Goal: Information Seeking & Learning: Find specific fact

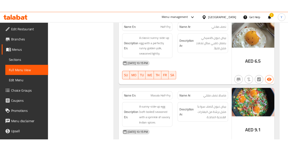
scroll to position [4462, 0]
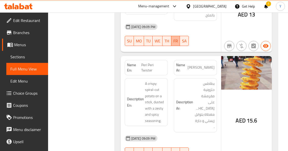
click at [178, 37] on span "FR" at bounding box center [175, 40] width 5 height 7
type button "5"
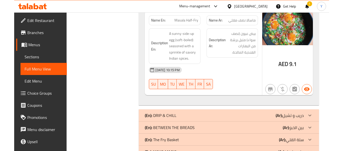
scroll to position [4527, 0]
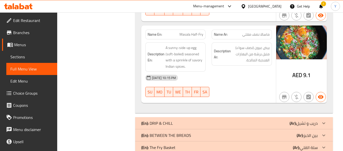
click at [261, 41] on div "Description Ar: بيض عيون (نصف سواء) متبل برشة من البهارات الهندية المالحة." at bounding box center [241, 56] width 66 height 35
click at [266, 72] on div "02-10-2025 10:15 PM" at bounding box center [208, 78] width 133 height 12
click at [256, 41] on div "Description Ar: بيض عيون (نصف سواء) متبل برشة من البهارات الهندية المالحة." at bounding box center [241, 56] width 66 height 35
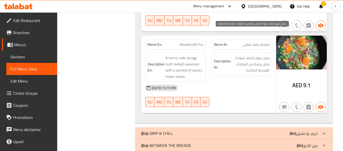
click at [269, 55] on span "بيض عيون (نصف سواء) متبل برشة من البهارات الهندية المالحة." at bounding box center [251, 64] width 38 height 19
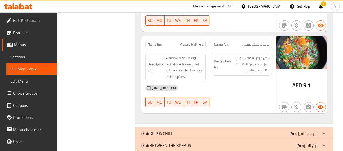
click at [210, 50] on div "Description Ar: بيض عيون (نصف سواء) متبل برشة من البهارات الهندية المالحة." at bounding box center [241, 67] width 66 height 35
click at [187, 42] on span "Masala Half-Fry" at bounding box center [191, 44] width 24 height 5
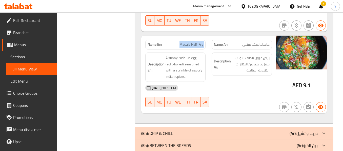
copy span "Masala Half-Fry"
click at [249, 53] on div "Description Ar: بيض عيون (نصف سواء) متبل برشة من البهارات الهندية المالحة." at bounding box center [241, 64] width 60 height 23
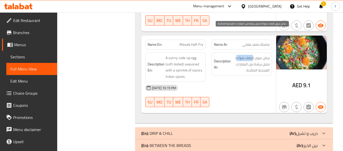
drag, startPoint x: 253, startPoint y: 34, endPoint x: 237, endPoint y: 34, distance: 15.4
click at [237, 55] on span "بيض عيون (نصف سواء) متبل برشة من البهارات الهندية المالحة." at bounding box center [251, 64] width 38 height 19
copy span "نصف سواء"
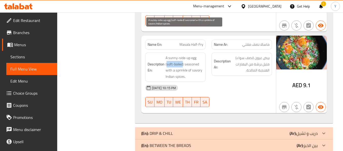
drag, startPoint x: 182, startPoint y: 41, endPoint x: 166, endPoint y: 42, distance: 16.0
click at [166, 55] on span "A sunny-side-up egg (soft-boiled) seasoned with a sprinkle of savory Indian spi…" at bounding box center [184, 67] width 38 height 25
copy span "soft-boiled"
click at [200, 55] on span "A sunny-side-up egg (soft-boiled) seasoned with a sprinkle of savory Indian spi…" at bounding box center [184, 67] width 38 height 25
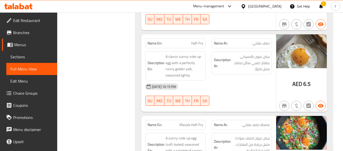
scroll to position [4436, 0]
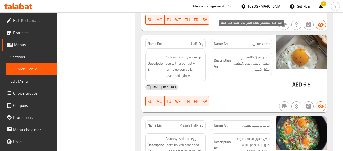
click at [235, 54] on span "بيض عيون كلاسيكي بصفار ذهبي سائل تماما، متبل قليلاً." at bounding box center [251, 63] width 38 height 19
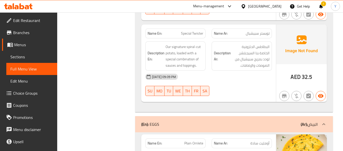
scroll to position [4163, 0]
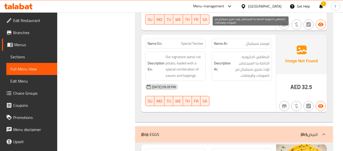
click at [259, 54] on span "البطاطس الحلزونية الخاصة بنا السيجنتشر، لودد بمزيج سبيشيال من الصوصات والإضافات." at bounding box center [251, 66] width 38 height 25
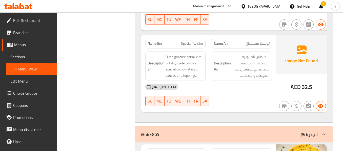
click at [211, 52] on div "Description Ar: البطاطس الحلزونية الخاصة بنا السيجنتشر، لودد بمزيج سبيشيال من ا…" at bounding box center [241, 66] width 60 height 29
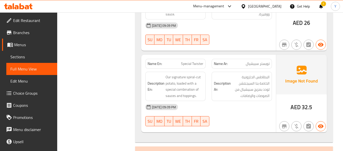
scroll to position [4152, 0]
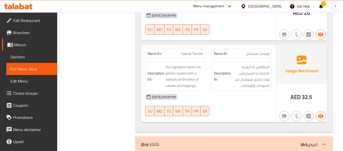
click at [199, 51] on span "Special Twister" at bounding box center [192, 53] width 22 height 5
copy span "Twister"
click at [199, 51] on span "Special Twister" at bounding box center [192, 53] width 22 height 5
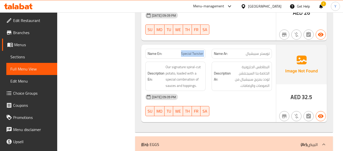
click at [199, 51] on span "Special Twister" at bounding box center [192, 53] width 22 height 5
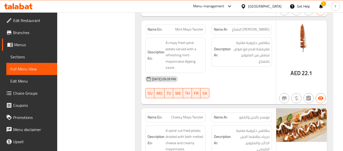
scroll to position [3677, 0]
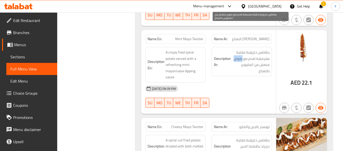
drag, startPoint x: 242, startPoint y: 36, endPoint x: 234, endPoint y: 34, distance: 8.7
click at [234, 49] on span "بطاطس حلزونية مقلية مقرمشة تقدم مع صوص منعش من المايونيز بالنعناع." at bounding box center [251, 61] width 38 height 25
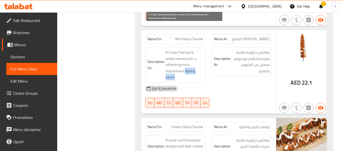
drag, startPoint x: 184, startPoint y: 46, endPoint x: 189, endPoint y: 51, distance: 7.0
click at [189, 51] on span "A crispy fried spiral potato served with a refreshing mint-mayonnaise dipping s…" at bounding box center [184, 64] width 38 height 31
copy span "dipping sauce."
click at [180, 49] on span "A crispy fried spiral potato served with a refreshing mint-mayonnaise dipping s…" at bounding box center [184, 64] width 38 height 31
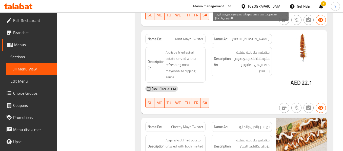
click at [245, 49] on span "بطاطس حلزونية مقلية مقرمشة تقدم مع صوص منعش من المايونيز بالنعناع." at bounding box center [251, 61] width 38 height 25
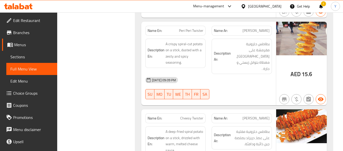
scroll to position [3424, 0]
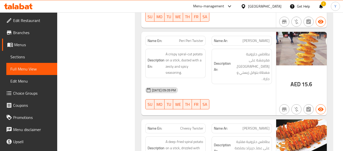
click at [228, 49] on div "Description Ar: بطاطس حلزونية مقرمشة على عصا، مغطاة بتوابل زيستي و حارة ." at bounding box center [241, 67] width 60 height 36
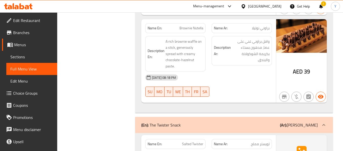
scroll to position [3232, 0]
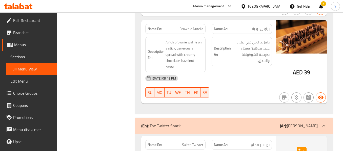
click at [196, 26] on span "Brownie Nutella" at bounding box center [191, 28] width 24 height 5
copy span "Brownie Nutella"
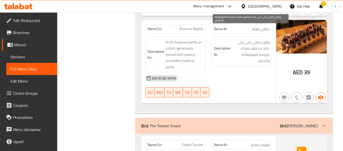
click at [252, 39] on span "وافل براوني غني على عصا، مدهون بسخاء بكريمة الشوكولاتة والبندق." at bounding box center [251, 51] width 38 height 25
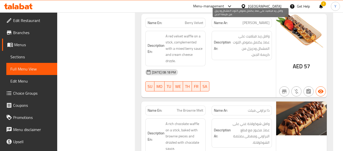
scroll to position [2807, 0]
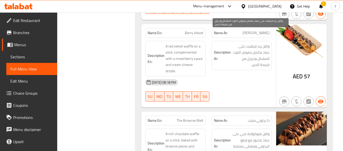
click at [237, 43] on span "وافل ريد فيلفيت على عصا، يكتمل بصوص التوت المشكل ودريزل من كريمة الجبن." at bounding box center [251, 55] width 38 height 25
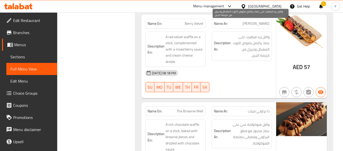
scroll to position [2817, 0]
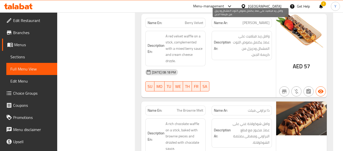
click at [266, 33] on span "وافل ريد فيلفيت على عصا، يكتمل بصوص التوت المشكل ودريزل من كريمة الجبن." at bounding box center [251, 45] width 38 height 25
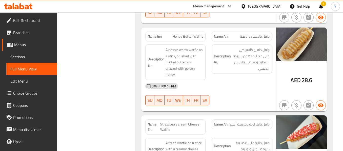
scroll to position [2038, 0]
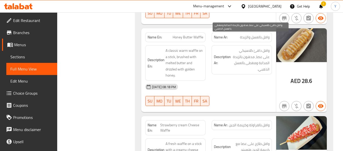
click at [266, 48] on span "وافل دافئ كلاسيكي على عصا، مدهون بالزبدة المذابة ومغطى بالعسل الذهبي." at bounding box center [251, 60] width 38 height 25
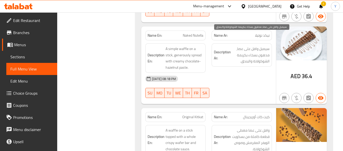
scroll to position [1876, 0]
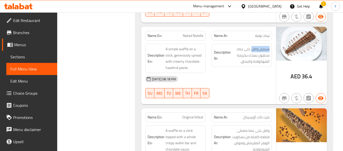
drag, startPoint x: 252, startPoint y: 39, endPoint x: 270, endPoint y: 39, distance: 18.0
click at [270, 44] on div "Description Ar: سيمبل وافل على عصا، مدهون بسخاء بكريمة الشوكولاتة والبندق." at bounding box center [241, 55] width 60 height 23
copy span "سيمبل وافل"
click at [214, 49] on strong "Description Ar:" at bounding box center [222, 55] width 17 height 12
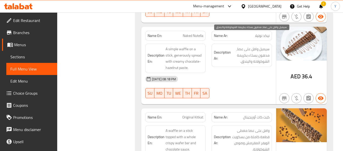
click at [266, 46] on span "سيمبل وافل على عصا، مدهون بسخاء بكريمة الشوكولاتة والبندق." at bounding box center [251, 55] width 38 height 19
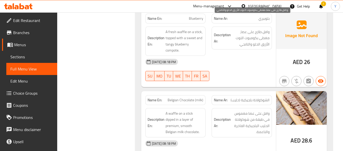
scroll to position [1410, 0]
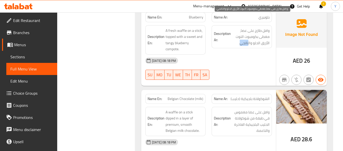
drag, startPoint x: 248, startPoint y: 31, endPoint x: 241, endPoint y: 30, distance: 7.6
click at [241, 30] on span "وافل طازج على عصا، مغطى بكومبوت التوت الأزرق الحلو والتانجي." at bounding box center [251, 37] width 38 height 19
copy span "تانجي"
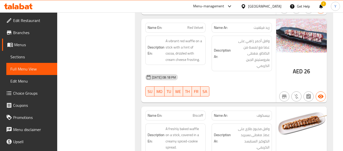
scroll to position [1157, 0]
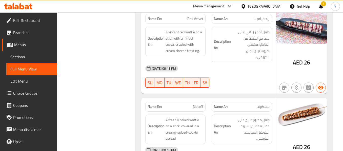
click at [230, 39] on strong "Description Ar:" at bounding box center [222, 44] width 17 height 12
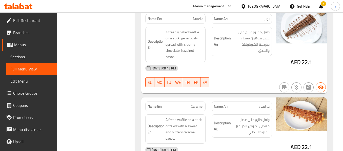
scroll to position [823, 0]
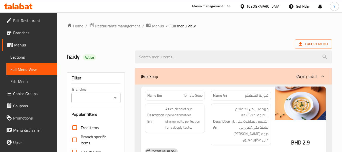
drag, startPoint x: 0, startPoint y: 0, endPoint x: 102, endPoint y: 4, distance: 102.0
